Goal: Information Seeking & Learning: Learn about a topic

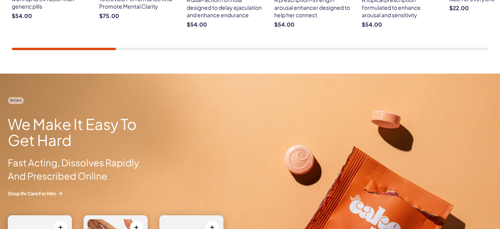
scroll to position [705, 0]
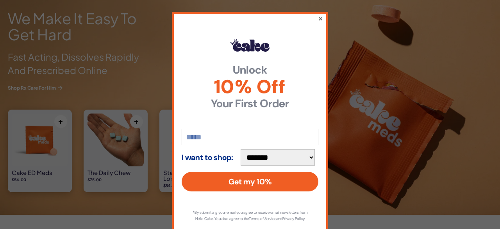
click at [323, 18] on button "×" at bounding box center [320, 18] width 5 height 9
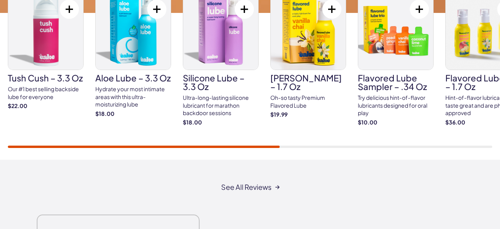
scroll to position [1346, 0]
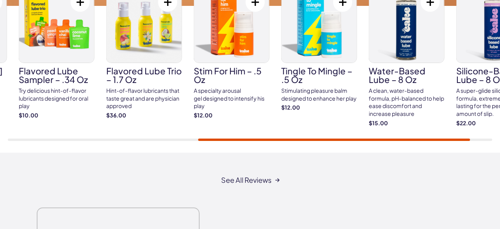
click at [43, 99] on link "Flavored Lube Sampler – .34 oz Try delicious hint-of-flavor lubricants designed…" at bounding box center [57, 52] width 76 height 133
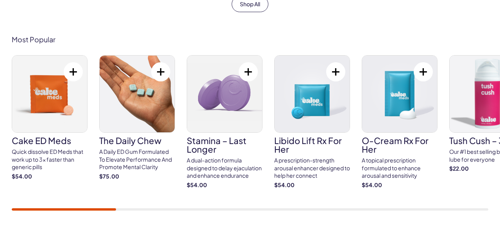
scroll to position [449, 0]
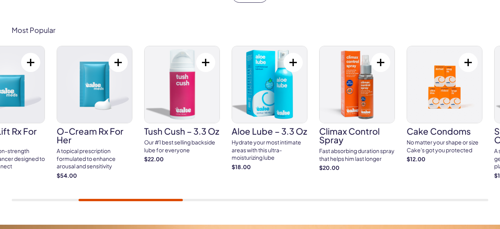
click at [57, 139] on link "O-Cream Rx for Her A topical prescription formulated to enhance arousal and sen…" at bounding box center [95, 112] width 76 height 133
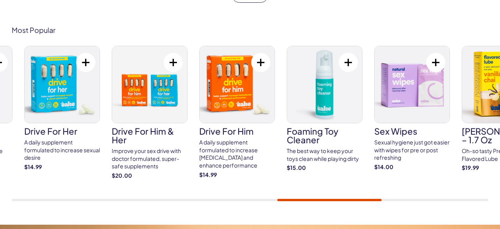
click at [222, 128] on link "drive for him A daily supplement formulated to increase testosterone and enhanc…" at bounding box center [237, 112] width 76 height 132
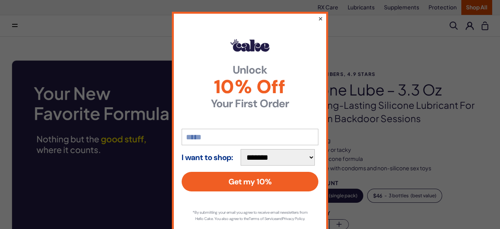
click at [322, 17] on button "×" at bounding box center [320, 18] width 5 height 9
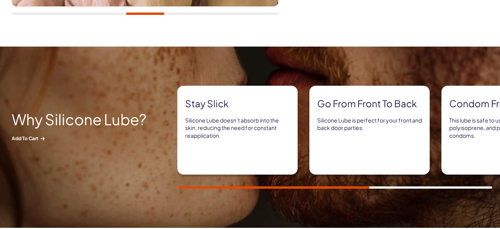
scroll to position [385, 0]
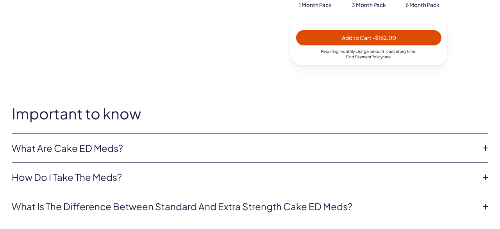
scroll to position [385, 0]
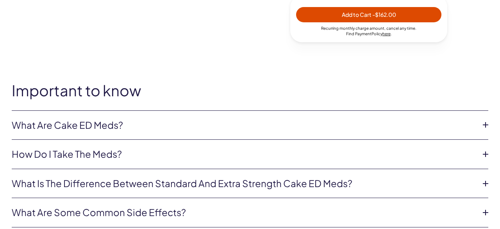
click at [320, 134] on li "What are Cake ED Meds? Cake ED Meds are a compounded medication* with high conc…" at bounding box center [250, 125] width 477 height 29
click at [482, 123] on icon at bounding box center [486, 125] width 12 height 12
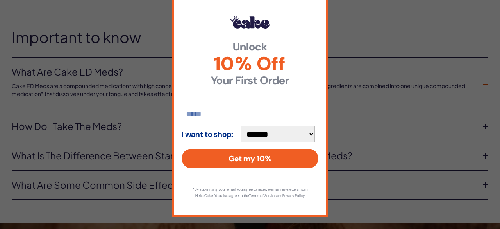
scroll to position [449, 0]
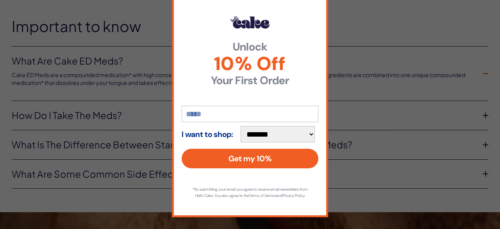
click at [464, 100] on div "**********" at bounding box center [250, 114] width 500 height 229
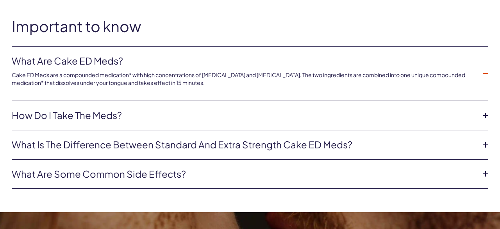
click at [464, 113] on link "How do I take the meds?" at bounding box center [244, 115] width 464 height 13
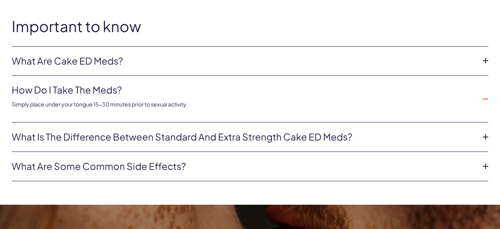
click at [433, 134] on link "What is the difference between Standard and Extra Strength Cake ED meds?" at bounding box center [244, 136] width 464 height 13
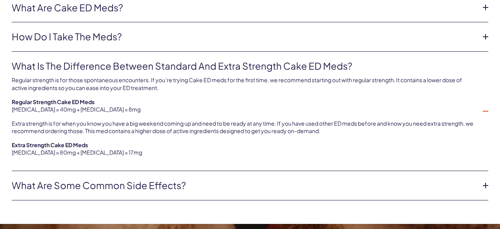
scroll to position [513, 0]
